Goal: Task Accomplishment & Management: Use online tool/utility

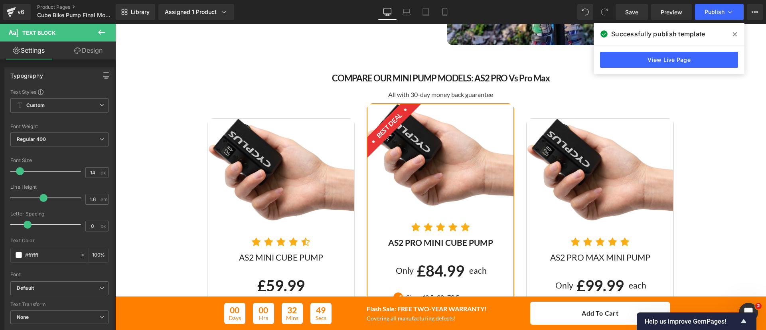
scroll to position [2025, 0]
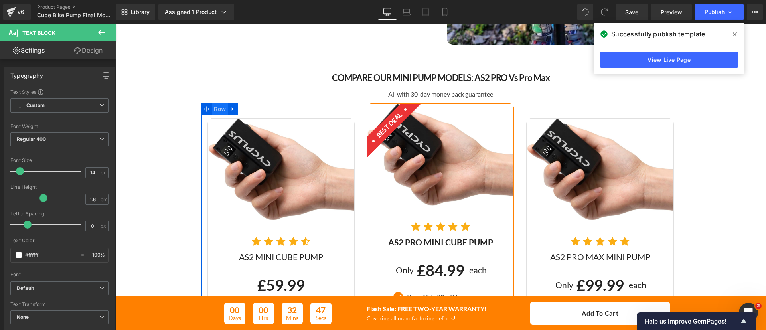
click at [214, 107] on span "Row" at bounding box center [220, 109] width 16 height 12
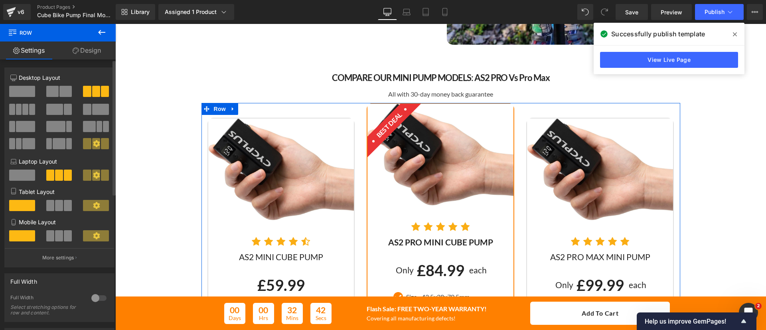
click at [56, 95] on span at bounding box center [52, 91] width 12 height 11
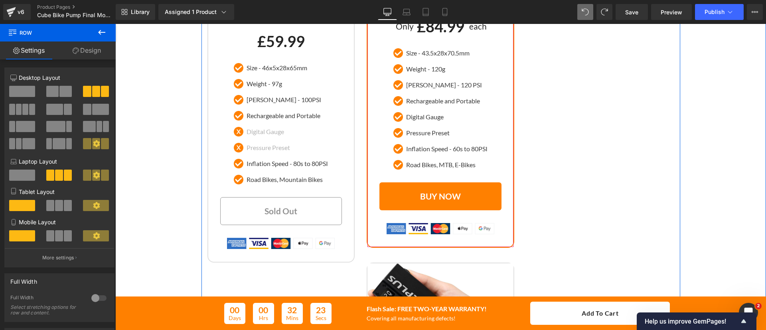
scroll to position [2245, 0]
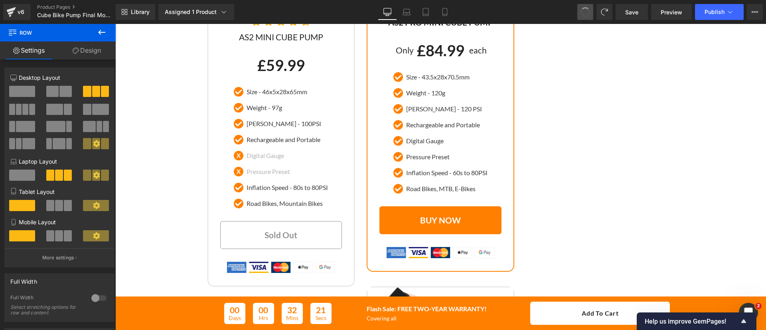
click at [589, 7] on button at bounding box center [585, 12] width 16 height 16
click at [53, 4] on link "Product Pages" at bounding box center [83, 7] width 92 height 6
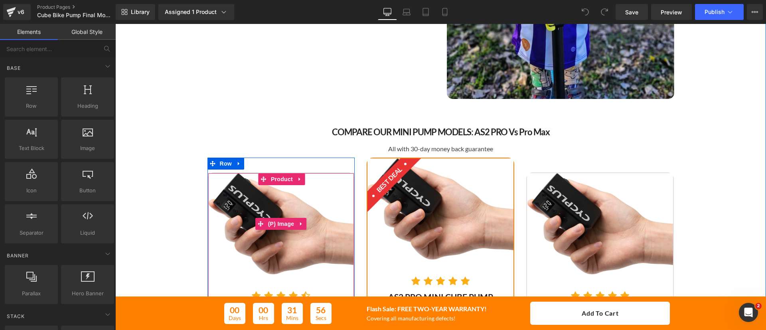
scroll to position [2271, 0]
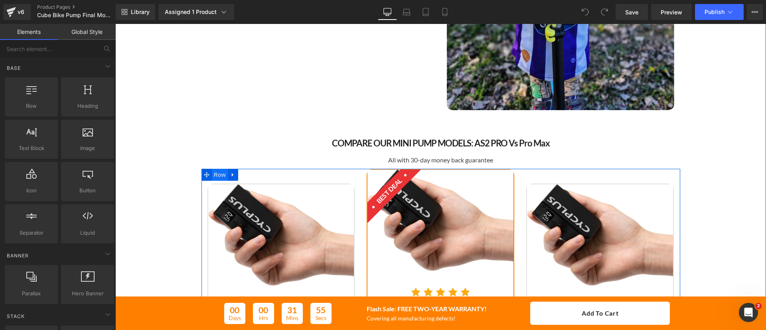
click at [221, 173] on span "Row" at bounding box center [220, 175] width 16 height 12
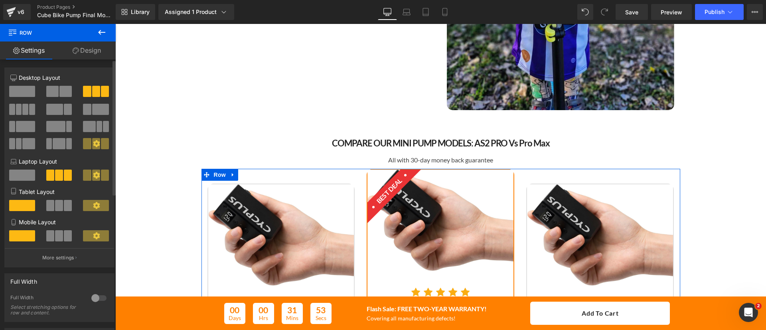
click at [62, 87] on span at bounding box center [65, 91] width 12 height 11
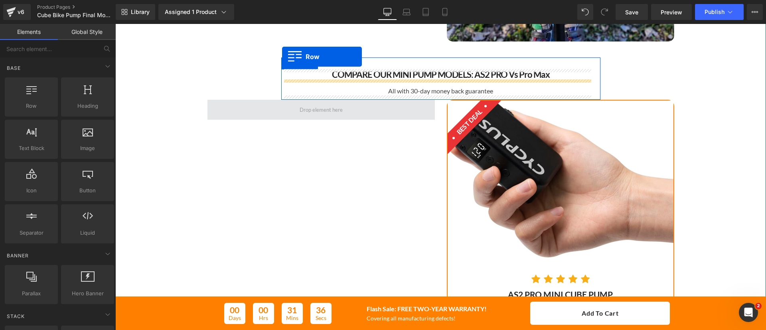
scroll to position [2020, 0]
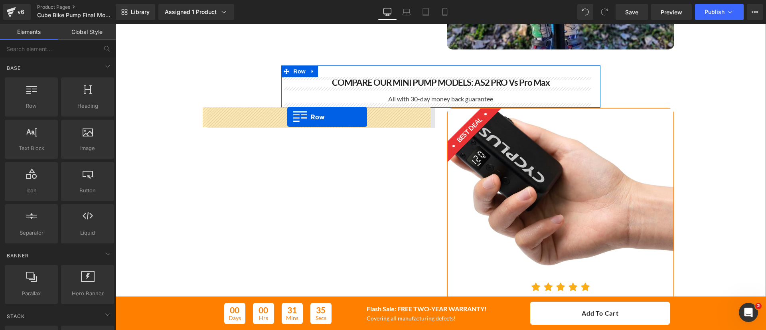
drag, startPoint x: 460, startPoint y: 136, endPoint x: 287, endPoint y: 117, distance: 173.5
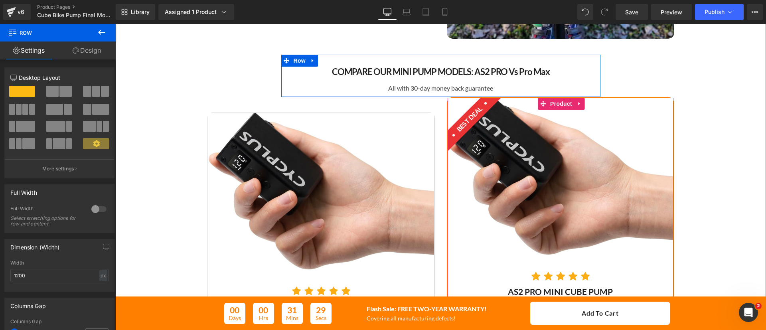
scroll to position [2029, 0]
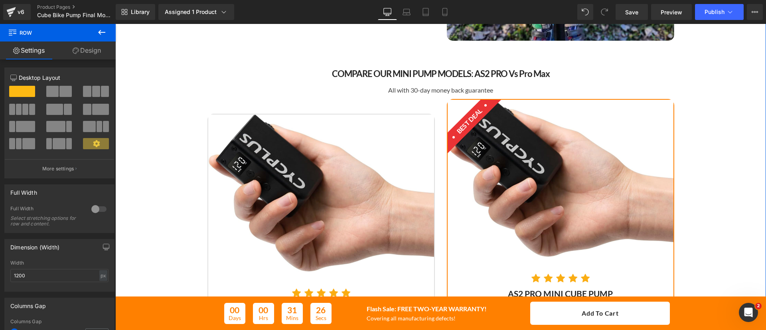
click at [366, 142] on img at bounding box center [321, 193] width 226 height 157
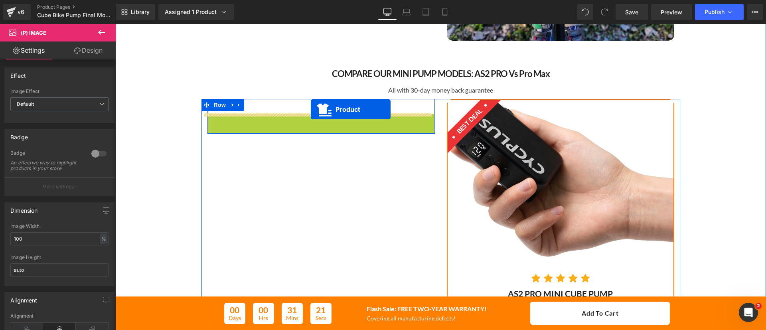
drag, startPoint x: 328, startPoint y: 123, endPoint x: 311, endPoint y: 109, distance: 22.4
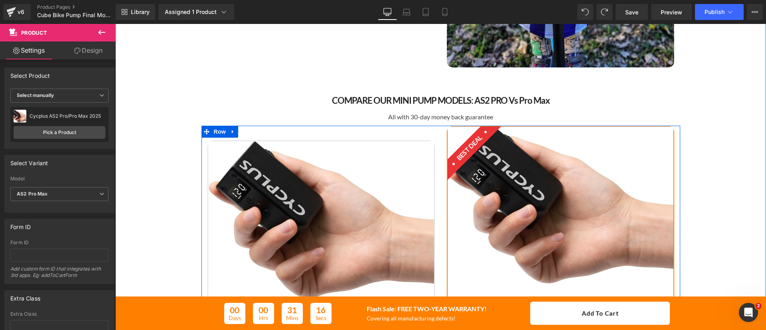
scroll to position [2001, 0]
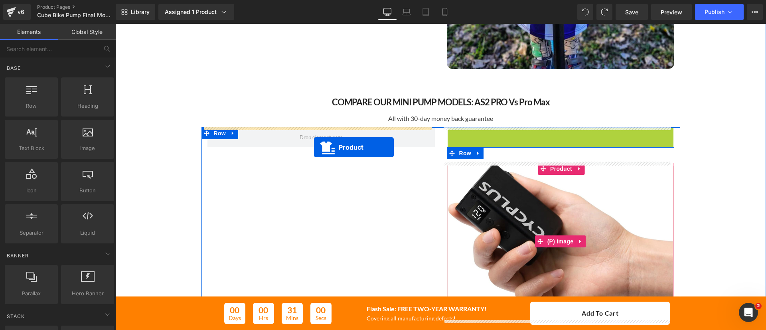
drag, startPoint x: 553, startPoint y: 133, endPoint x: 314, endPoint y: 147, distance: 239.0
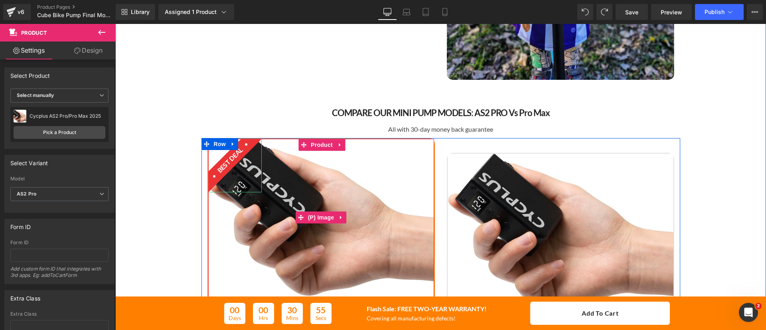
scroll to position [1990, 0]
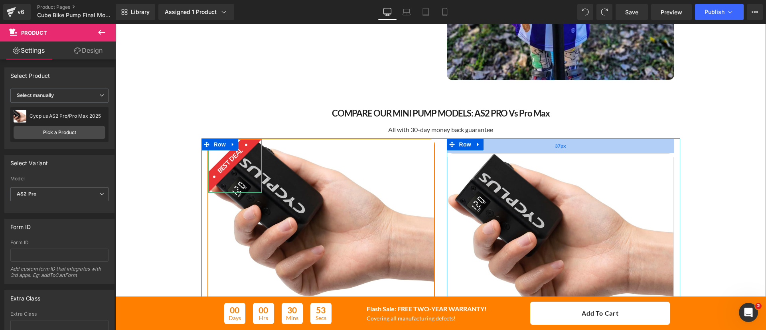
click at [480, 145] on div "37px" at bounding box center [560, 145] width 227 height 15
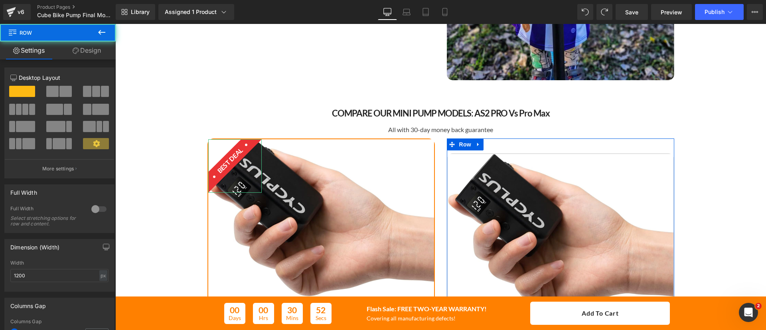
click at [91, 47] on link "Design" at bounding box center [87, 50] width 58 height 18
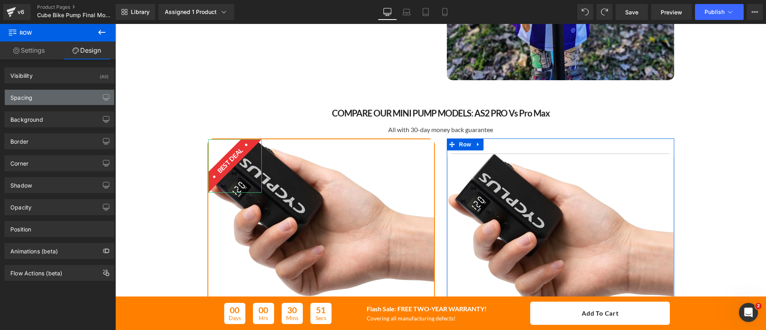
click at [38, 97] on div "Spacing" at bounding box center [59, 97] width 109 height 15
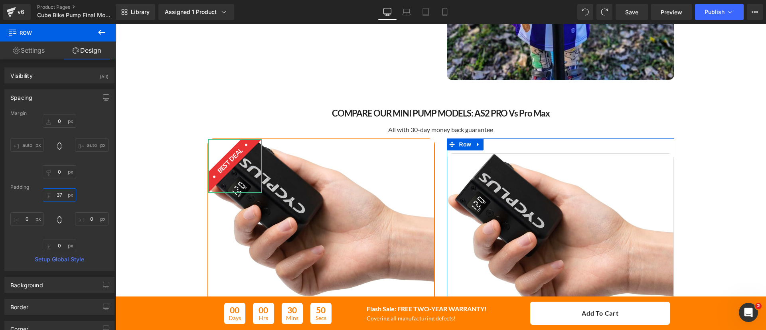
click at [58, 196] on input "37" at bounding box center [60, 194] width 34 height 13
type input "0"
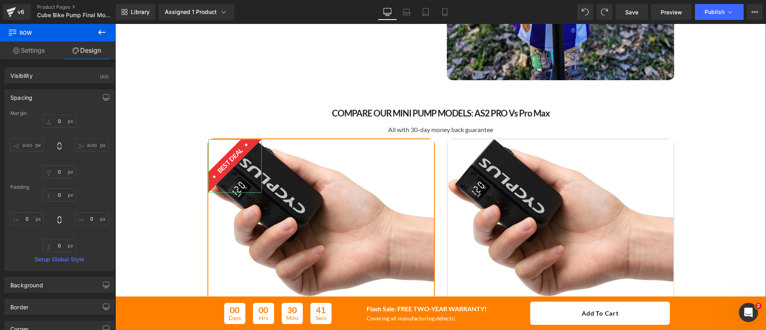
click at [716, 148] on div "Image Compatible with Presta And Schrader Valves Heading Streamline tyre inflat…" at bounding box center [440, 183] width 651 height 806
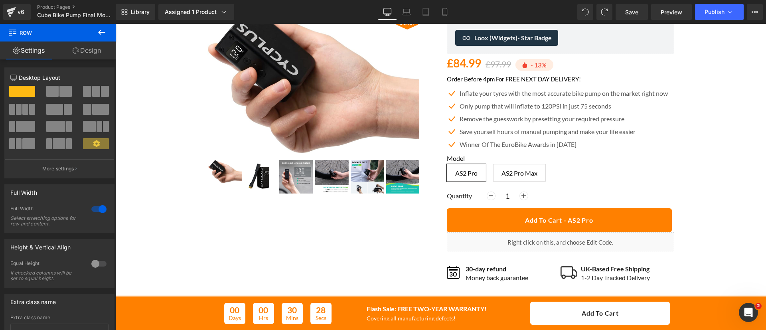
scroll to position [75, 0]
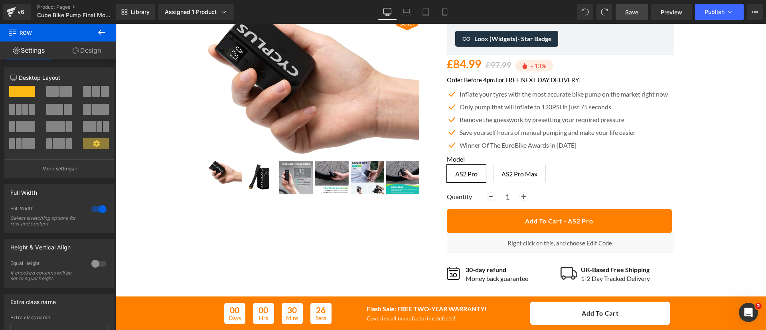
click at [624, 8] on link "Save" at bounding box center [632, 12] width 32 height 16
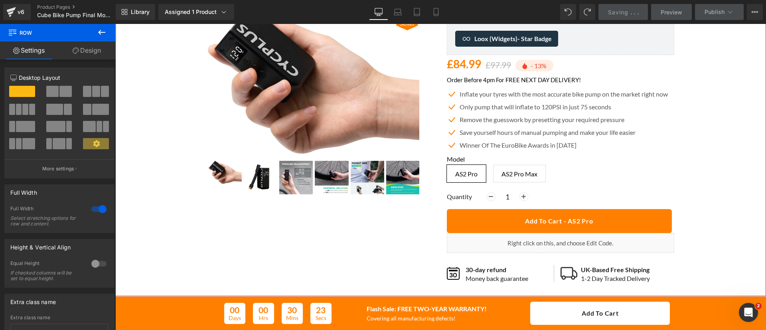
scroll to position [0, 0]
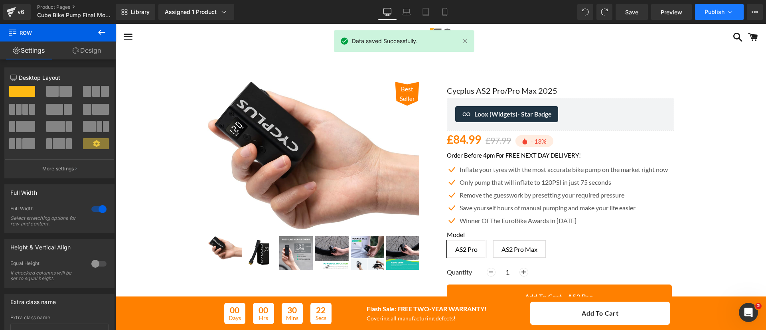
click at [703, 14] on button "Publish" at bounding box center [719, 12] width 49 height 16
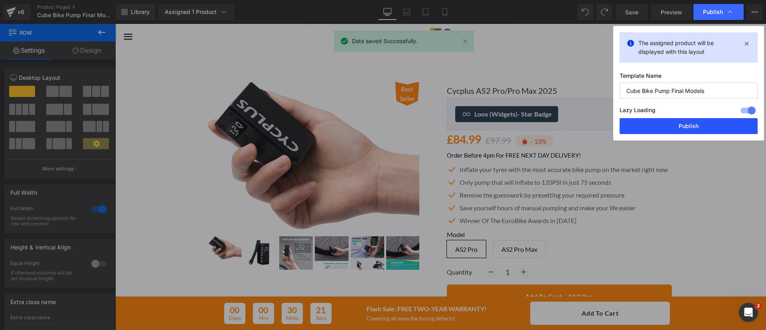
click at [701, 123] on button "Publish" at bounding box center [689, 126] width 138 height 16
